Goal: Task Accomplishment & Management: Use online tool/utility

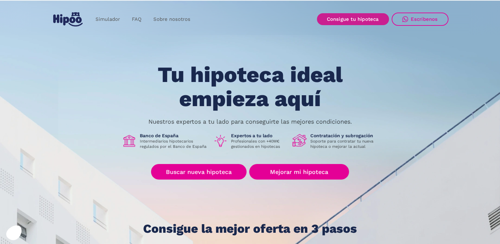
click at [356, 23] on link "Consigue tu hipoteca" at bounding box center [353, 19] width 72 height 12
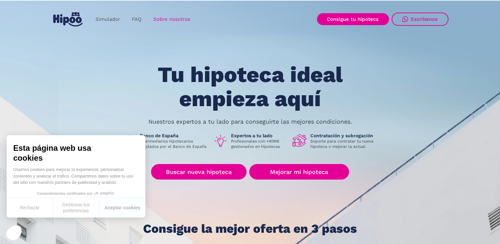
click at [165, 19] on link "Sobre nosotros" at bounding box center [171, 19] width 49 height 13
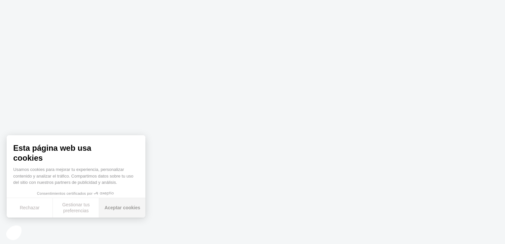
click at [134, 212] on button "Aceptar cookies" at bounding box center [122, 208] width 46 height 20
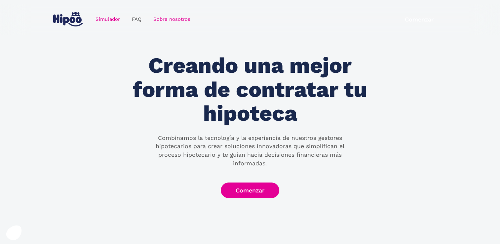
click at [110, 20] on link "Simulador" at bounding box center [108, 19] width 36 height 13
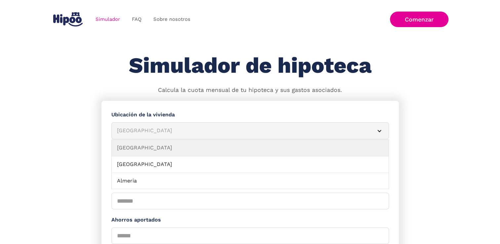
click at [175, 130] on div "Albacete" at bounding box center [242, 131] width 251 height 8
click at [152, 130] on div "Albacete" at bounding box center [242, 131] width 251 height 8
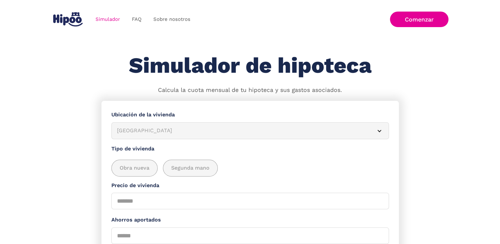
click at [149, 128] on div "Albacete" at bounding box center [242, 131] width 251 height 8
click at [147, 131] on div "Albacete" at bounding box center [242, 131] width 251 height 8
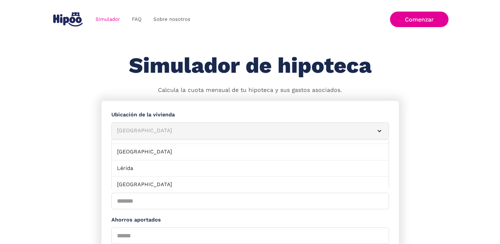
scroll to position [453, 0]
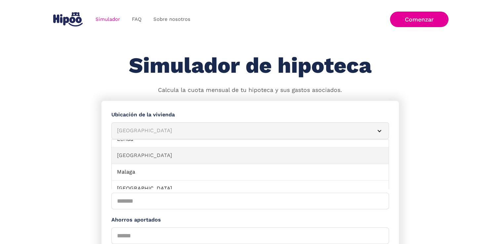
click at [142, 153] on link "Madrid" at bounding box center [250, 155] width 277 height 17
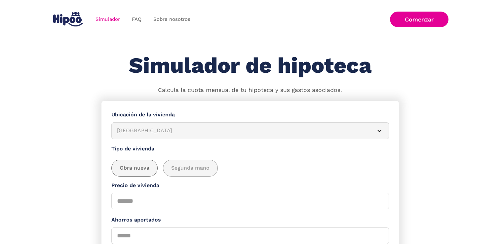
click at [139, 172] on div "add_description_here" at bounding box center [135, 168] width 46 height 16
click at [183, 173] on div "add_description_here" at bounding box center [190, 168] width 54 height 16
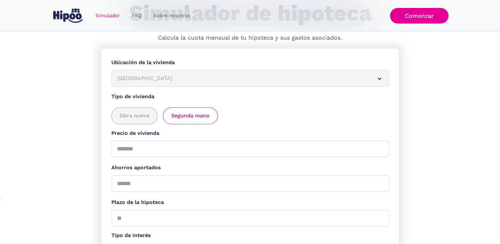
scroll to position [54, 0]
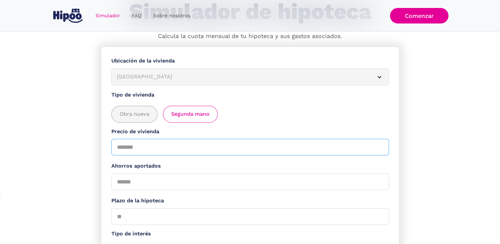
click at [149, 147] on input "Precio de vivienda" at bounding box center [250, 147] width 278 height 17
type input "*******"
click at [131, 183] on input "Ahorros aportados" at bounding box center [250, 182] width 278 height 17
click at [127, 181] on input "*****" at bounding box center [250, 182] width 278 height 17
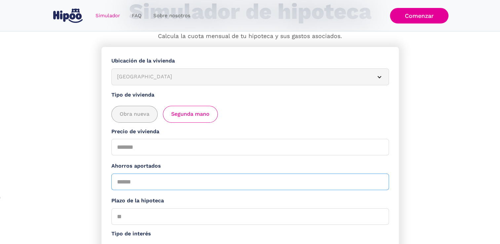
click at [136, 182] on input "*****" at bounding box center [250, 182] width 278 height 17
type input "******"
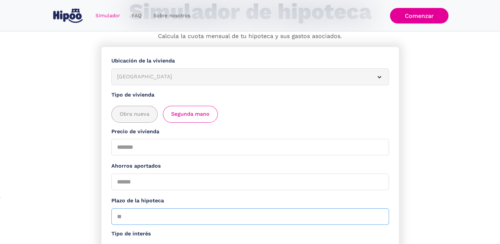
click at [127, 216] on input "Plazo de la hipoteca" at bounding box center [250, 216] width 278 height 17
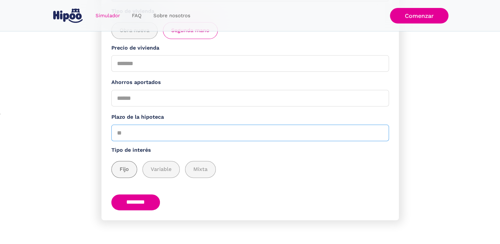
type input "**"
click at [121, 169] on span "Fijo" at bounding box center [124, 169] width 9 height 8
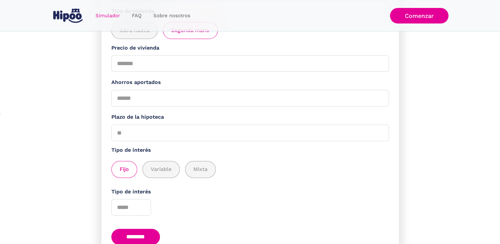
scroll to position [172, 0]
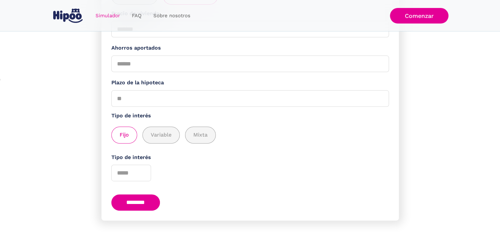
click at [144, 204] on input "********" at bounding box center [135, 202] width 49 height 16
type input "*"
click at [136, 204] on input "********" at bounding box center [135, 202] width 49 height 16
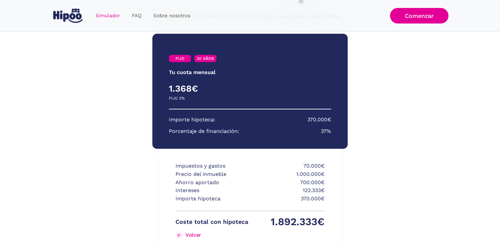
scroll to position [60, 0]
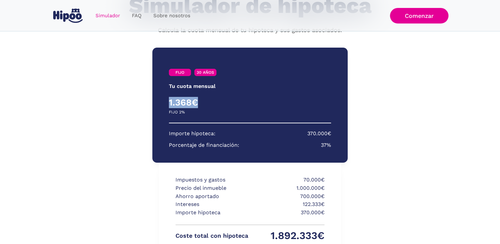
drag, startPoint x: 170, startPoint y: 101, endPoint x: 202, endPoint y: 103, distance: 32.1
click at [202, 103] on h4 "1.368€" at bounding box center [209, 102] width 81 height 11
drag, startPoint x: 202, startPoint y: 103, endPoint x: 195, endPoint y: 109, distance: 10.1
click at [195, 109] on div "PRIMEROS 3 AÑOS RESTO DE AÑOS 1.368€ 0€ FIJO 2% VARIABLE EURÍBOR + %" at bounding box center [250, 107] width 162 height 20
click at [187, 131] on p "Importe hipoteca:" at bounding box center [192, 134] width 47 height 8
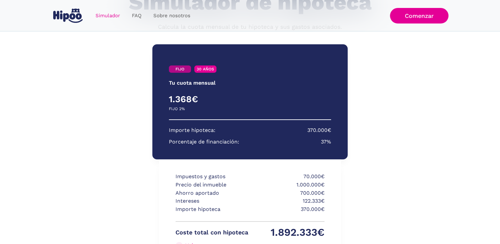
scroll to position [64, 0]
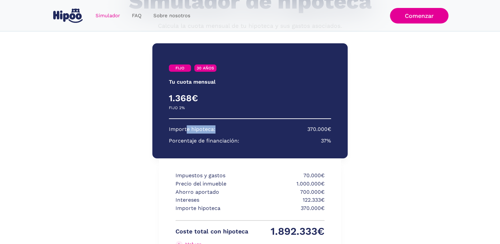
drag, startPoint x: 187, startPoint y: 131, endPoint x: 218, endPoint y: 133, distance: 31.8
click at [218, 133] on section "Importe hipoteca: 370.000€ Porcentaje de financiación: 37%" at bounding box center [250, 135] width 162 height 20
drag, startPoint x: 218, startPoint y: 133, endPoint x: 213, endPoint y: 141, distance: 9.5
click at [213, 141] on p "Porcentaje de financiación:" at bounding box center [204, 141] width 70 height 8
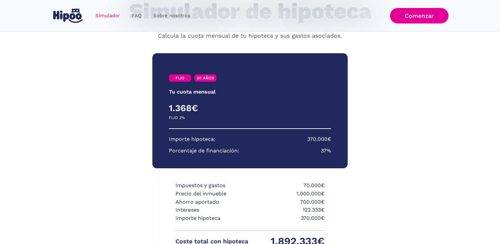
scroll to position [54, 0]
drag, startPoint x: 171, startPoint y: 108, endPoint x: 209, endPoint y: 107, distance: 38.4
click at [209, 107] on h4 "1.368€" at bounding box center [209, 108] width 81 height 11
drag, startPoint x: 209, startPoint y: 107, endPoint x: 202, endPoint y: 146, distance: 40.1
click at [202, 146] on section "Importe hipoteca: 370.000€ Porcentaje de financiación: 37%" at bounding box center [250, 145] width 162 height 20
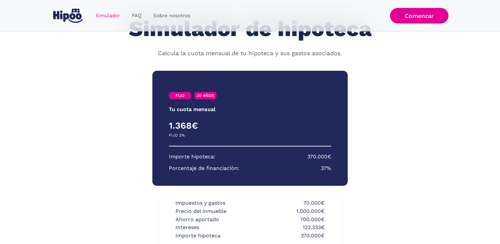
scroll to position [0, 0]
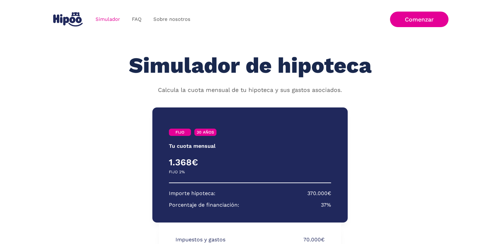
scroll to position [147, 0]
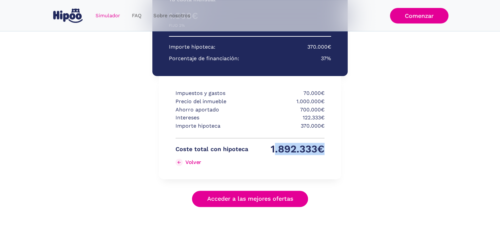
drag, startPoint x: 275, startPoint y: 148, endPoint x: 324, endPoint y: 151, distance: 49.0
click at [324, 151] on div "Impuestos y gastos 70.000€ Precio del inmueble 1.000.000€ Ahorro aportado 700.0…" at bounding box center [250, 127] width 182 height 103
drag, startPoint x: 324, startPoint y: 151, endPoint x: 285, endPoint y: 129, distance: 44.9
click at [285, 129] on p "370.000€" at bounding box center [288, 126] width 73 height 8
drag, startPoint x: 321, startPoint y: 149, endPoint x: 269, endPoint y: 146, distance: 52.6
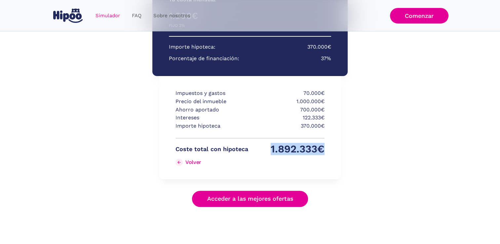
click at [269, 146] on p "1.892.333€" at bounding box center [288, 149] width 73 height 8
drag, startPoint x: 269, startPoint y: 146, endPoint x: 216, endPoint y: 124, distance: 57.8
click at [216, 124] on p "Importe hipoteca" at bounding box center [212, 126] width 73 height 8
drag, startPoint x: 212, startPoint y: 100, endPoint x: 241, endPoint y: 104, distance: 29.0
click at [241, 104] on p "Precio del inmueble" at bounding box center [212, 102] width 73 height 8
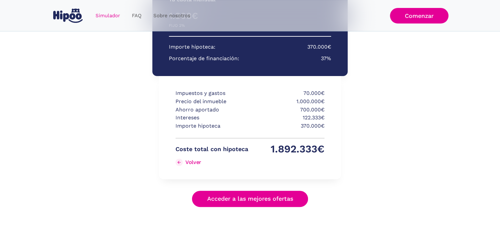
drag, startPoint x: 241, startPoint y: 104, endPoint x: 222, endPoint y: 117, distance: 23.8
click at [222, 117] on p "Intereses" at bounding box center [212, 118] width 73 height 8
click at [228, 202] on link "Acceder a las mejores ofertas" at bounding box center [250, 199] width 116 height 16
